Goal: Use online tool/utility: Utilize a website feature to perform a specific function

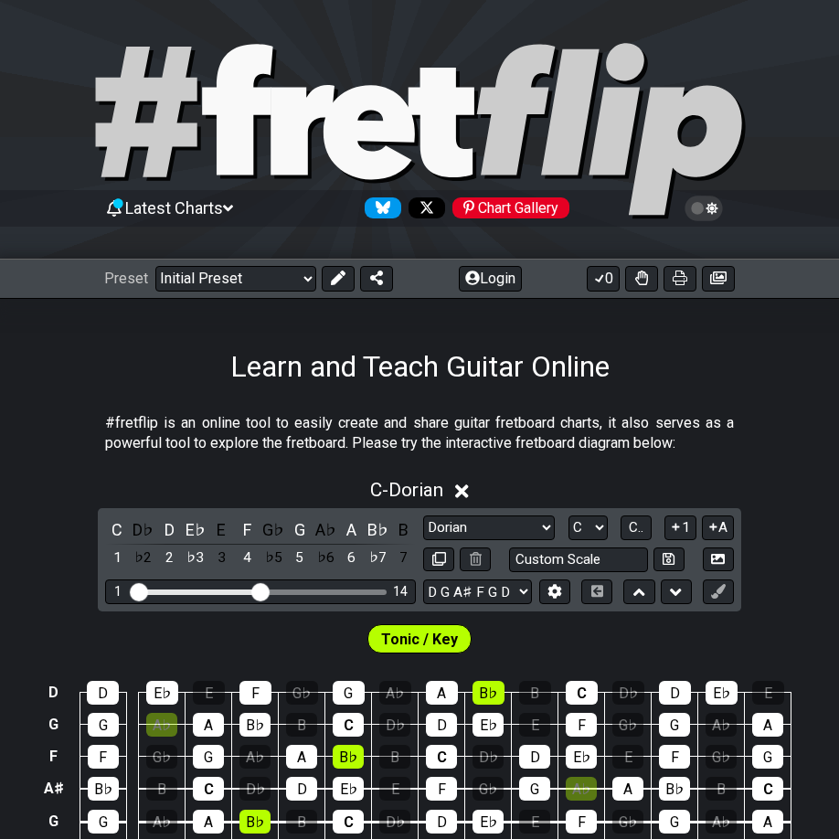
select select "Dorian"
select select "D G A# F G D"
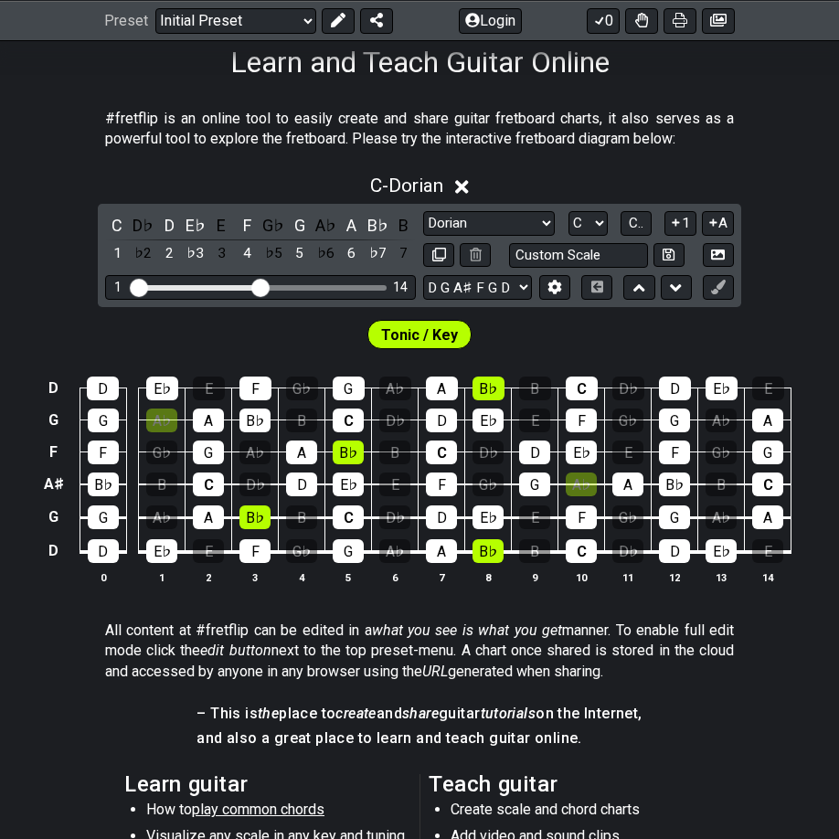
scroll to position [304, 0]
click at [153, 414] on div "A♭" at bounding box center [161, 421] width 31 height 24
click at [163, 419] on div "A♭" at bounding box center [161, 421] width 31 height 24
click at [164, 414] on div "A♭" at bounding box center [161, 421] width 31 height 24
click at [583, 471] on td "A♭" at bounding box center [582, 469] width 47 height 33
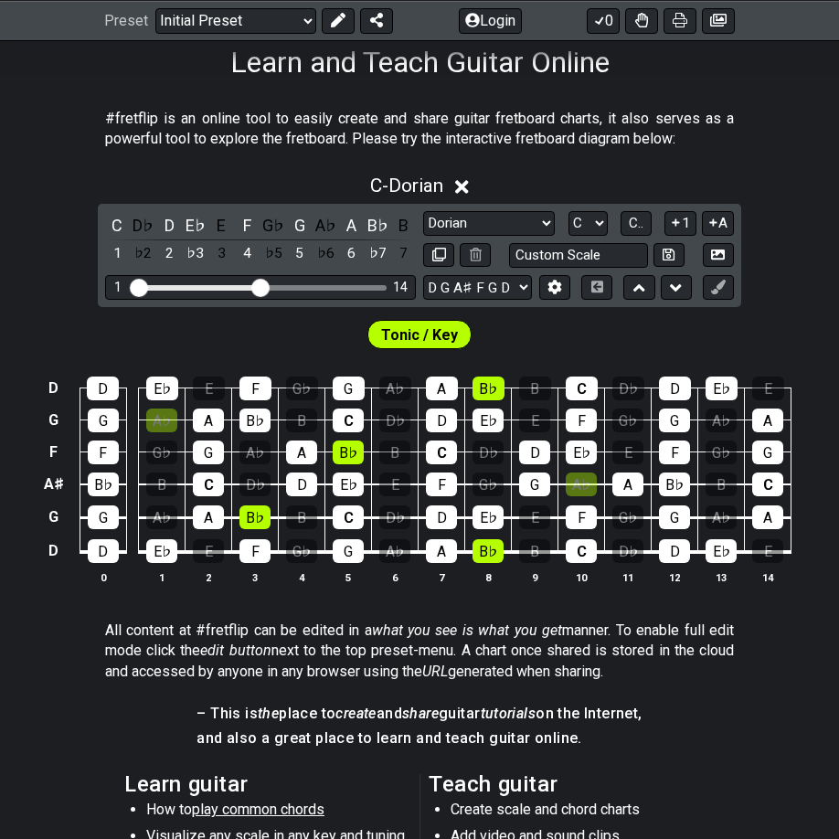
click at [581, 484] on div "A♭" at bounding box center [581, 485] width 31 height 24
click at [163, 413] on div "A♭" at bounding box center [161, 421] width 31 height 24
click at [149, 251] on div "♭2" at bounding box center [144, 253] width 24 height 25
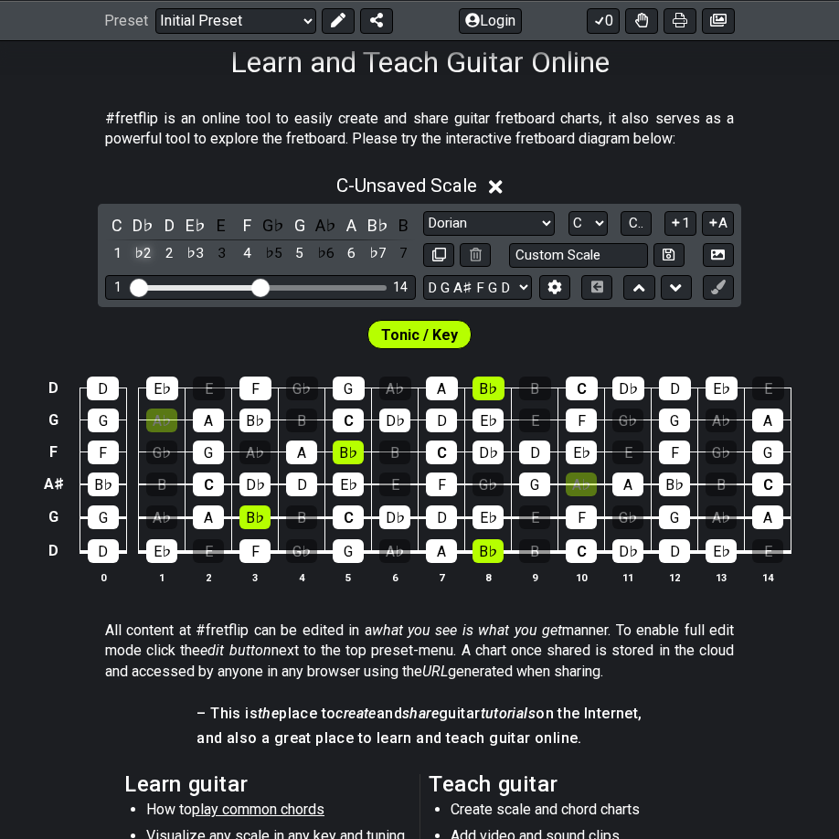
click at [149, 251] on div "♭2" at bounding box center [144, 253] width 24 height 25
click at [168, 250] on div "2" at bounding box center [169, 253] width 24 height 25
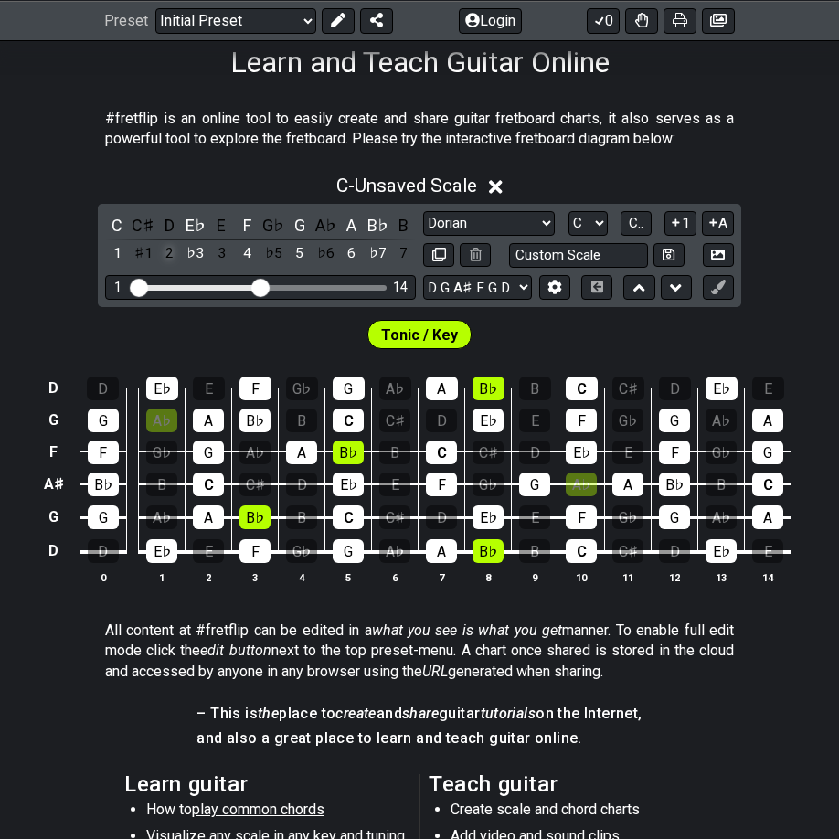
click at [168, 250] on div "2" at bounding box center [169, 253] width 24 height 25
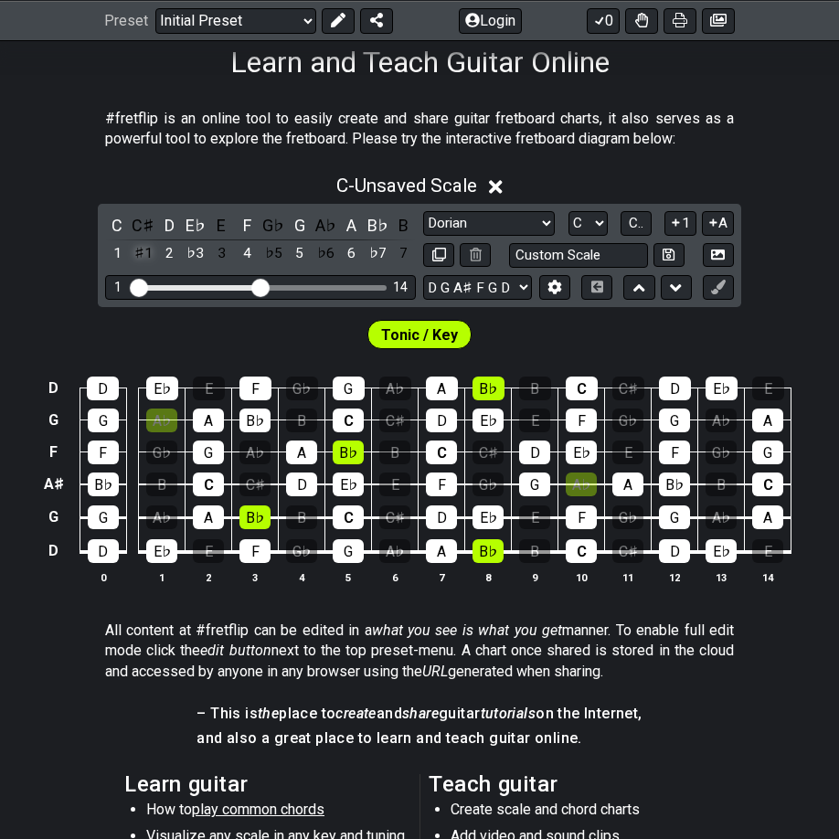
click at [143, 245] on div "♯1" at bounding box center [144, 253] width 24 height 25
click at [642, 283] on icon at bounding box center [640, 288] width 12 height 18
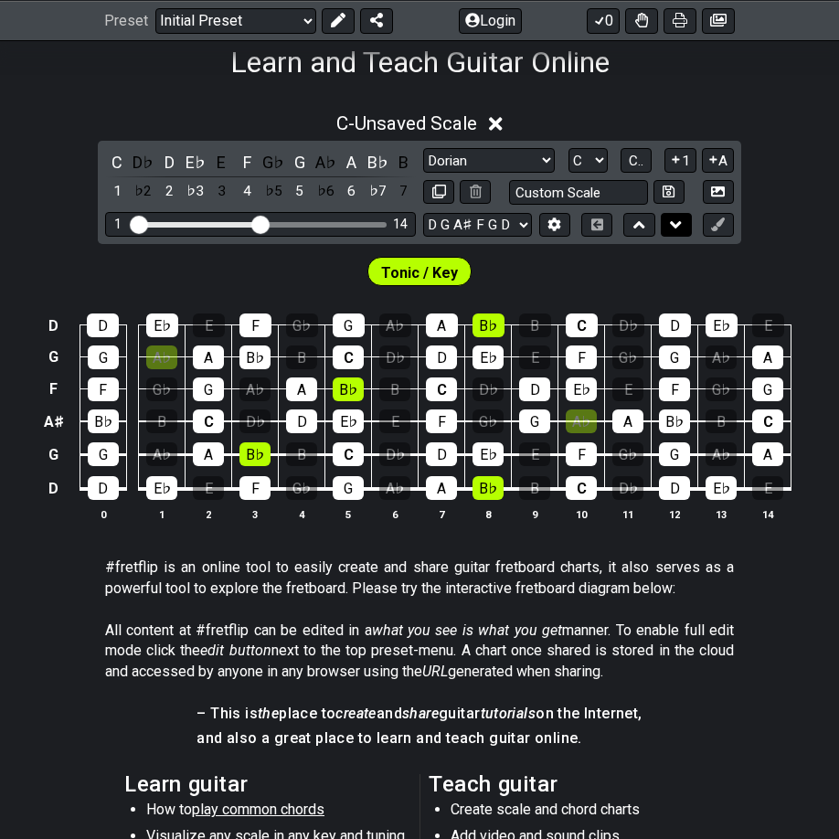
click at [681, 223] on icon at bounding box center [676, 224] width 12 height 7
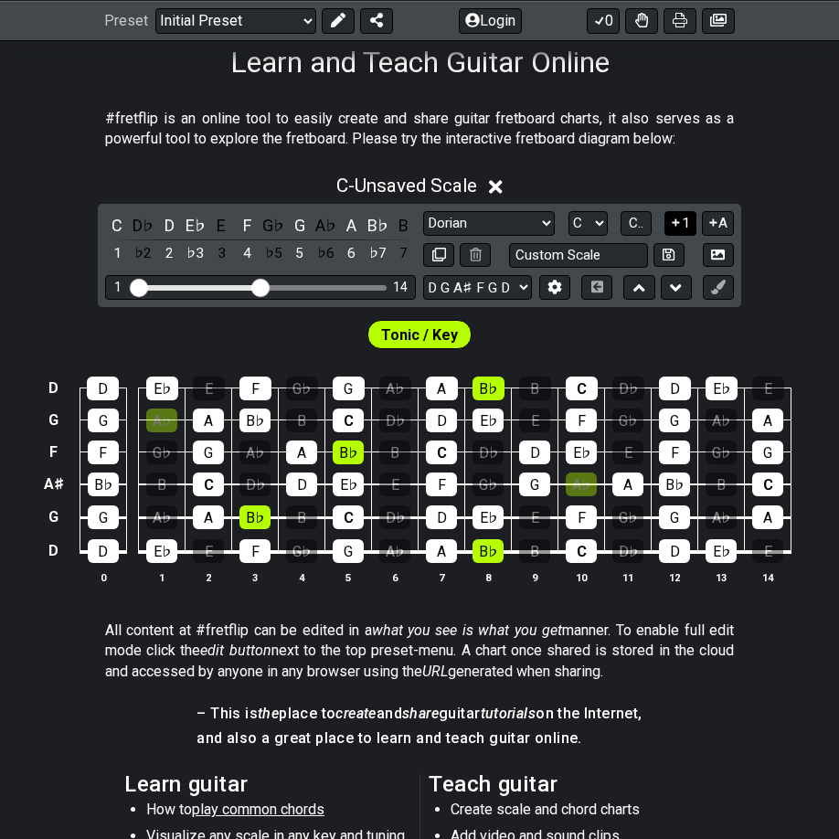
click at [676, 216] on icon at bounding box center [675, 223] width 17 height 14
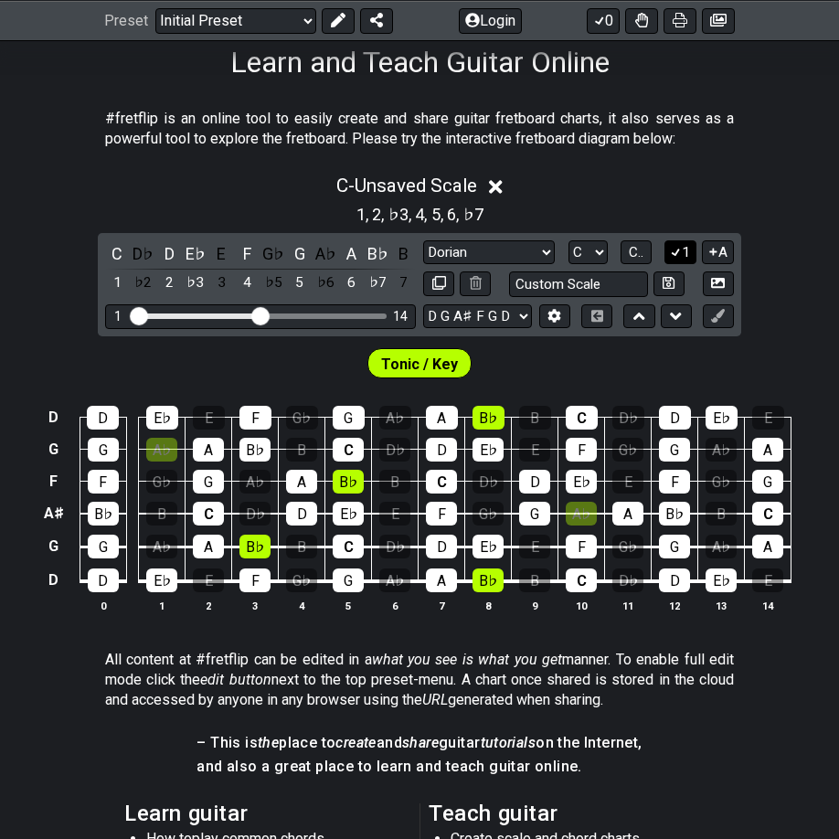
click at [686, 253] on button "1" at bounding box center [680, 252] width 31 height 25
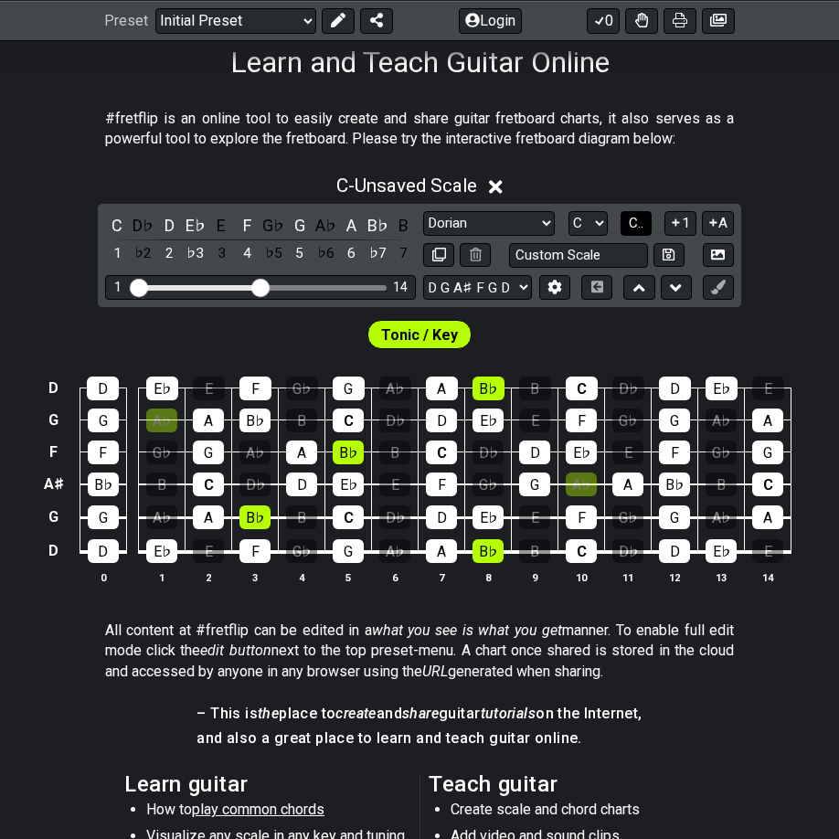
click at [642, 221] on span "C.." at bounding box center [636, 223] width 15 height 16
click at [632, 223] on span "1..7" at bounding box center [635, 223] width 22 height 16
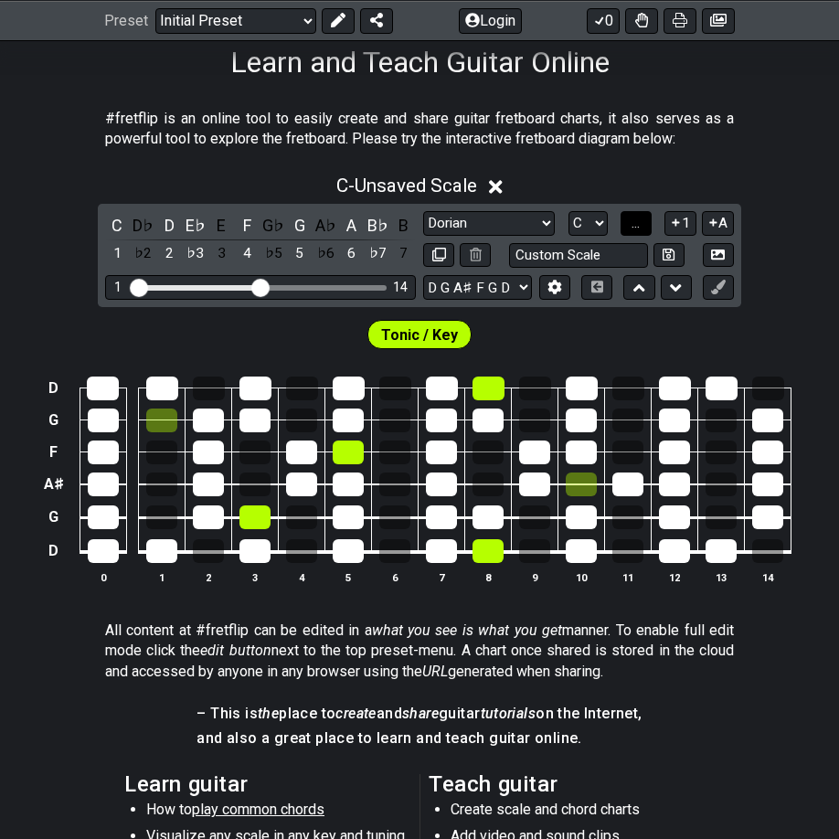
click at [632, 223] on button "..." at bounding box center [636, 223] width 31 height 25
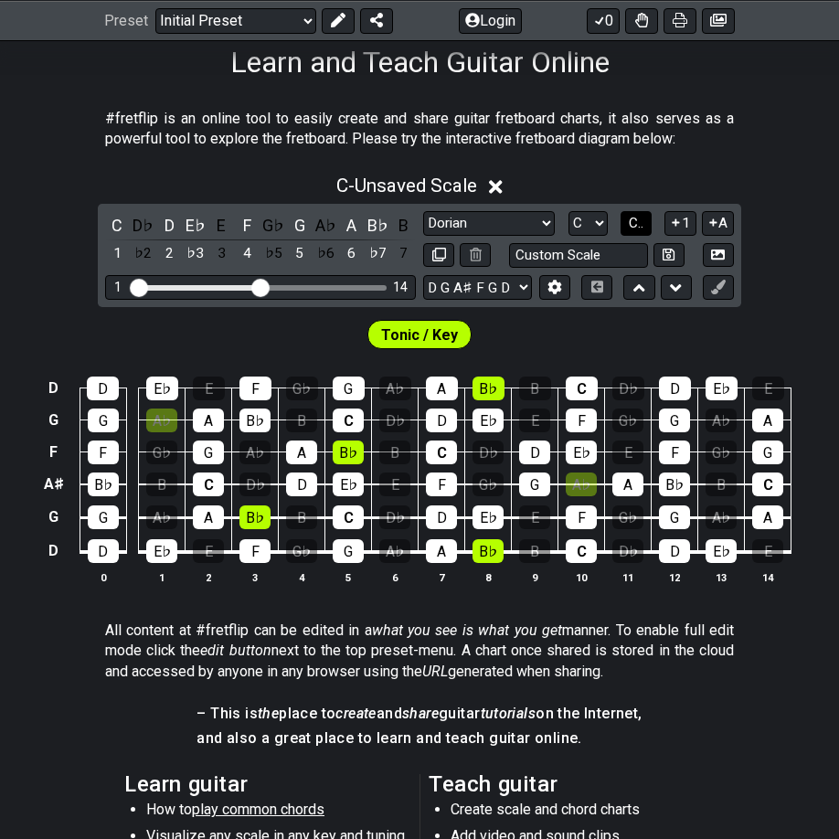
click at [635, 219] on span "C.." at bounding box center [636, 223] width 15 height 16
click at [637, 217] on span "1..7" at bounding box center [635, 223] width 22 height 16
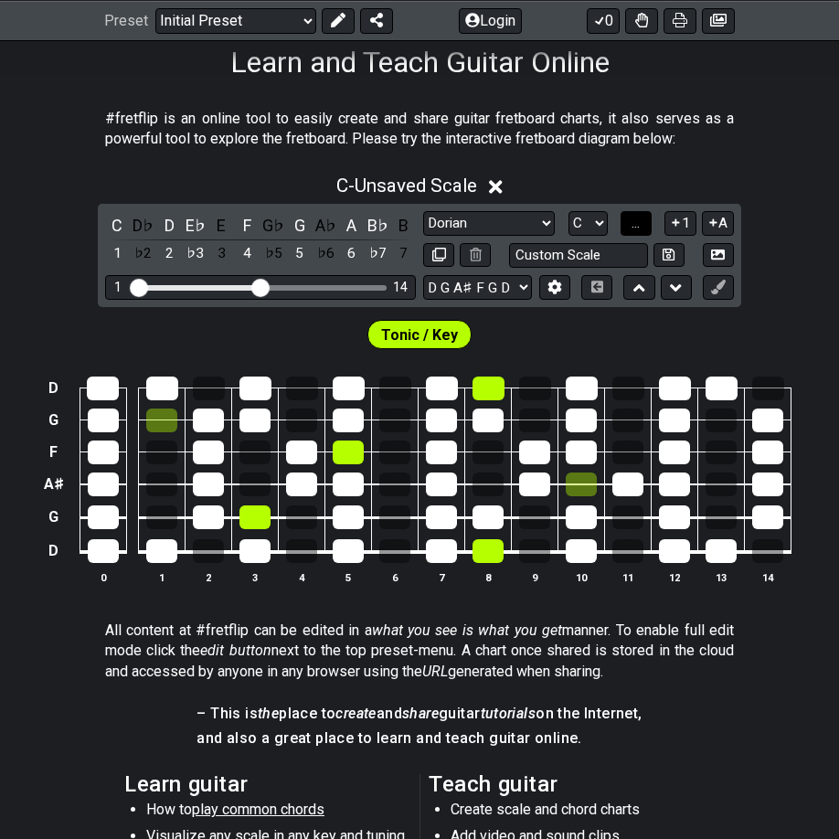
click at [636, 218] on span "..." at bounding box center [636, 223] width 8 height 16
